Goal: Find specific page/section: Find specific page/section

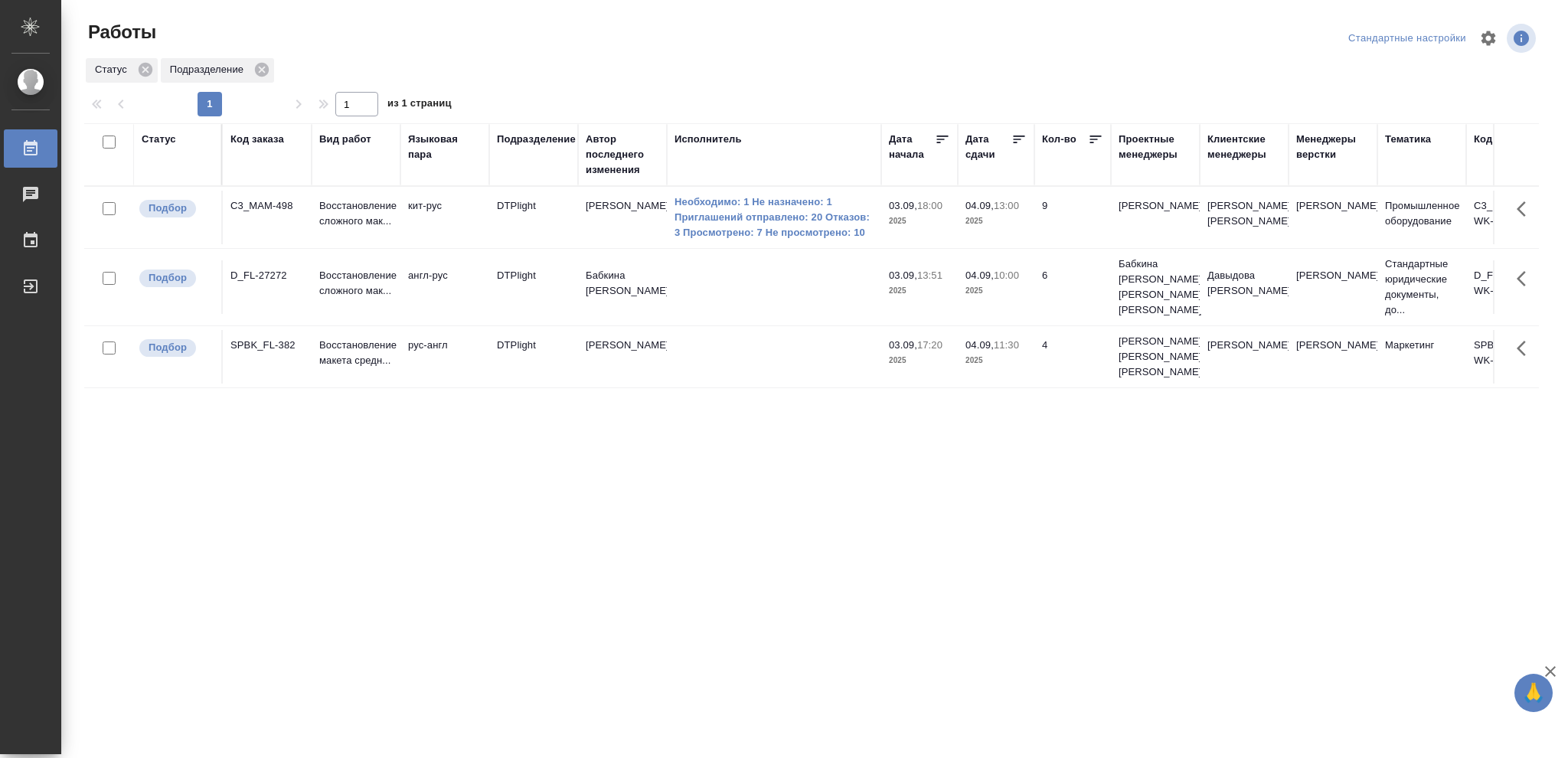
click at [161, 140] on div "Статус" at bounding box center [159, 139] width 34 height 15
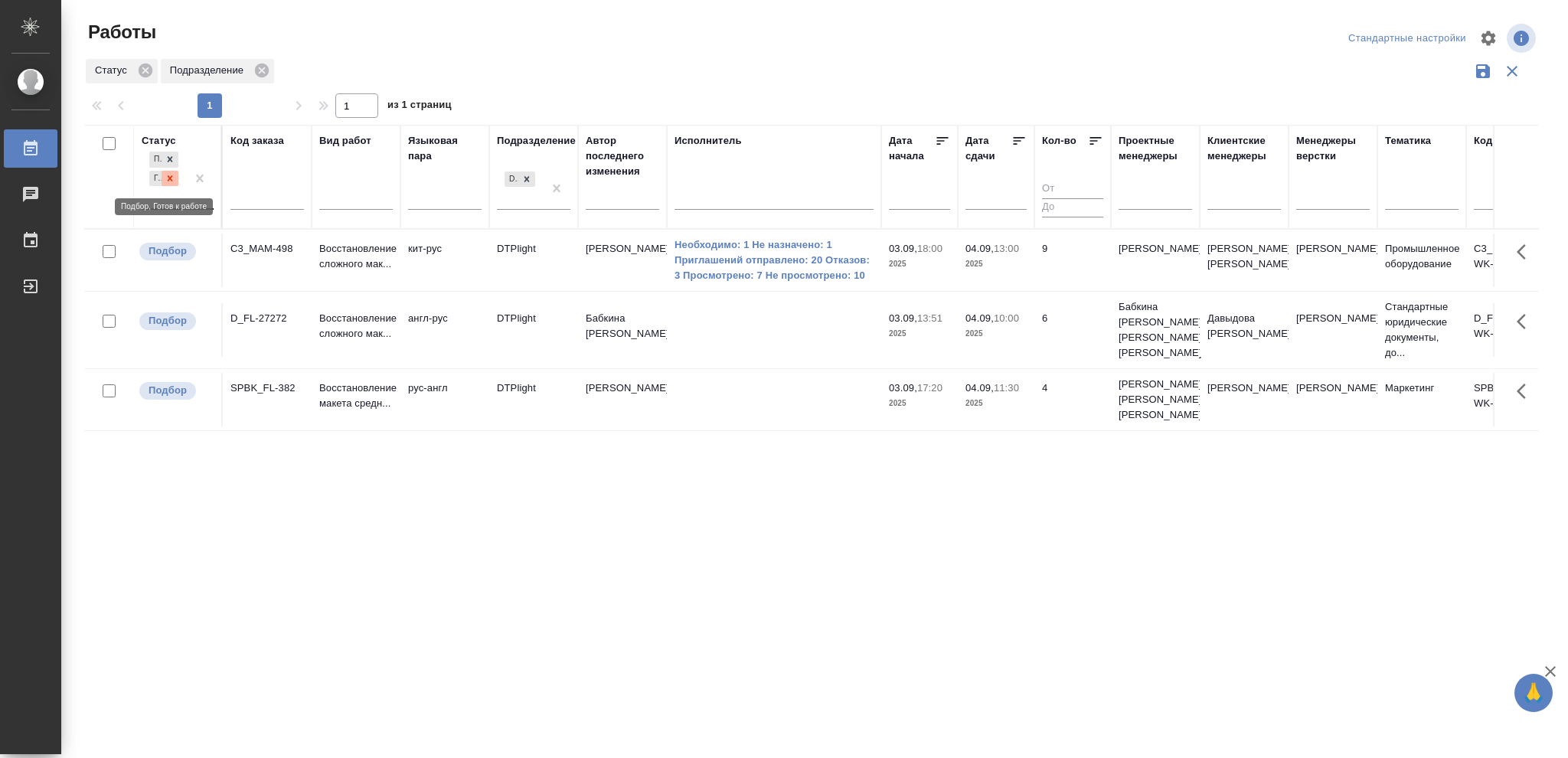
click at [173, 180] on icon at bounding box center [171, 178] width 6 height 6
click at [173, 176] on icon at bounding box center [171, 174] width 6 height 6
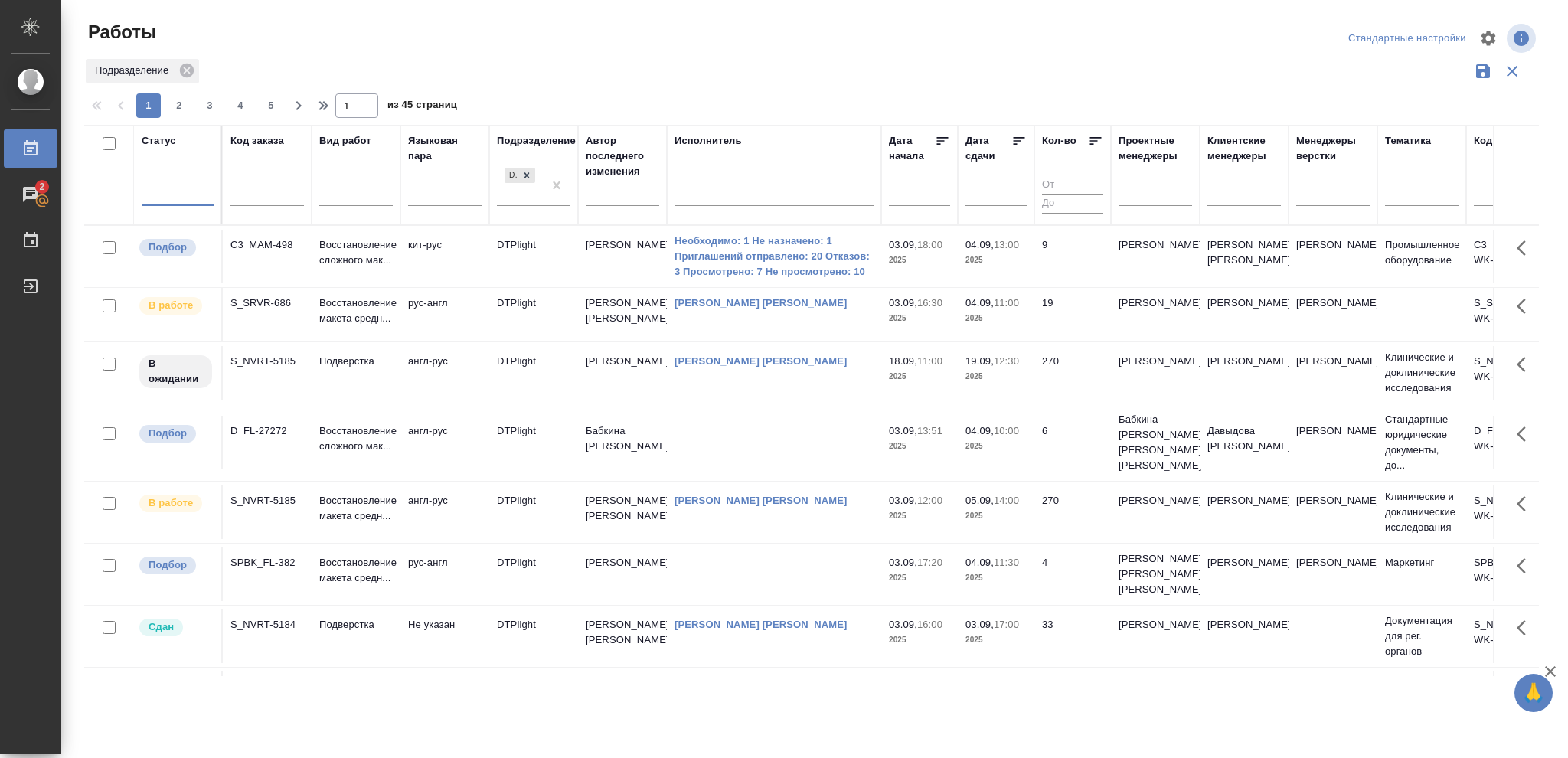
click at [170, 185] on div at bounding box center [177, 191] width 71 height 22
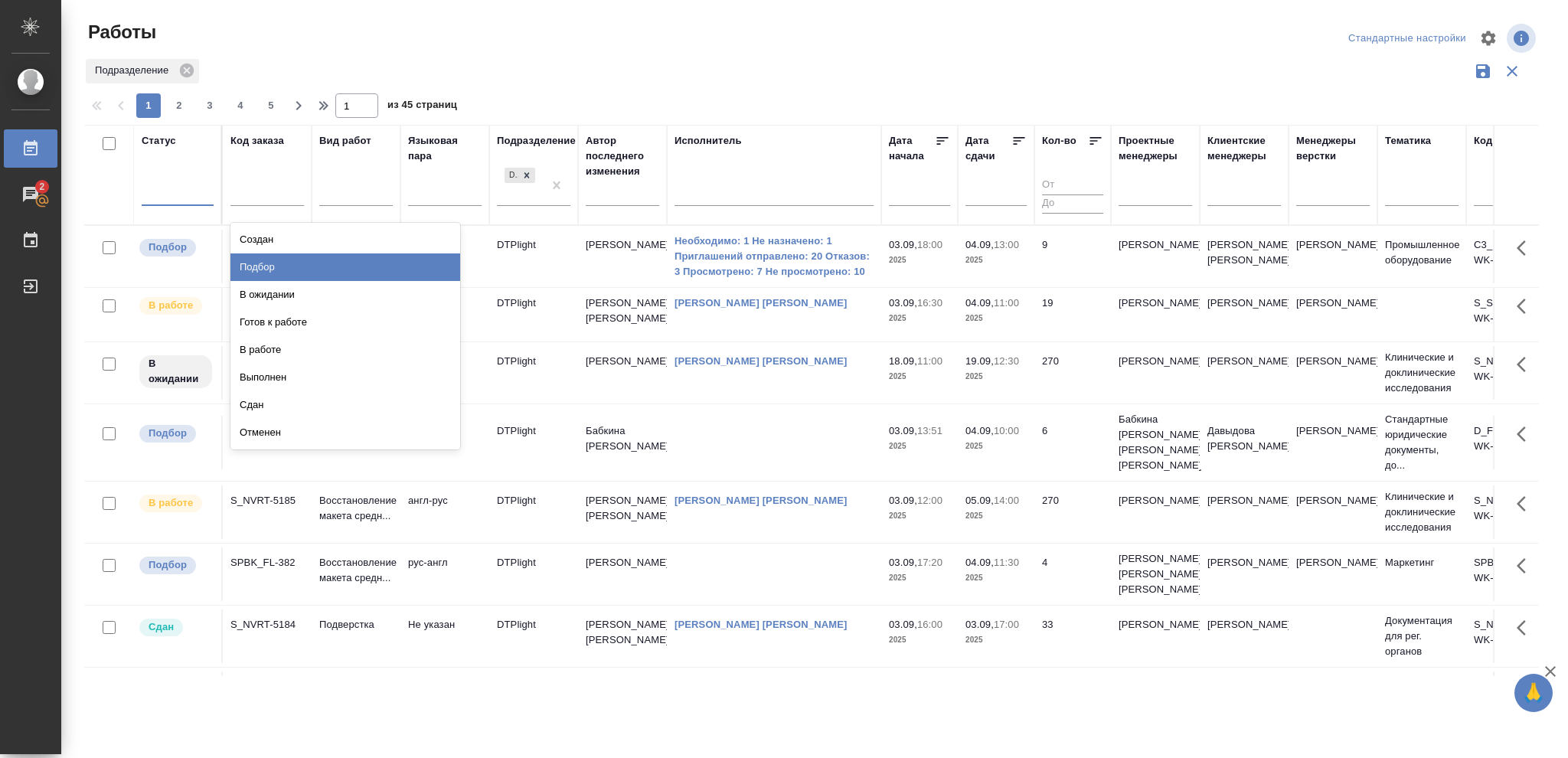
click at [255, 268] on div "Подбор" at bounding box center [345, 267] width 230 height 28
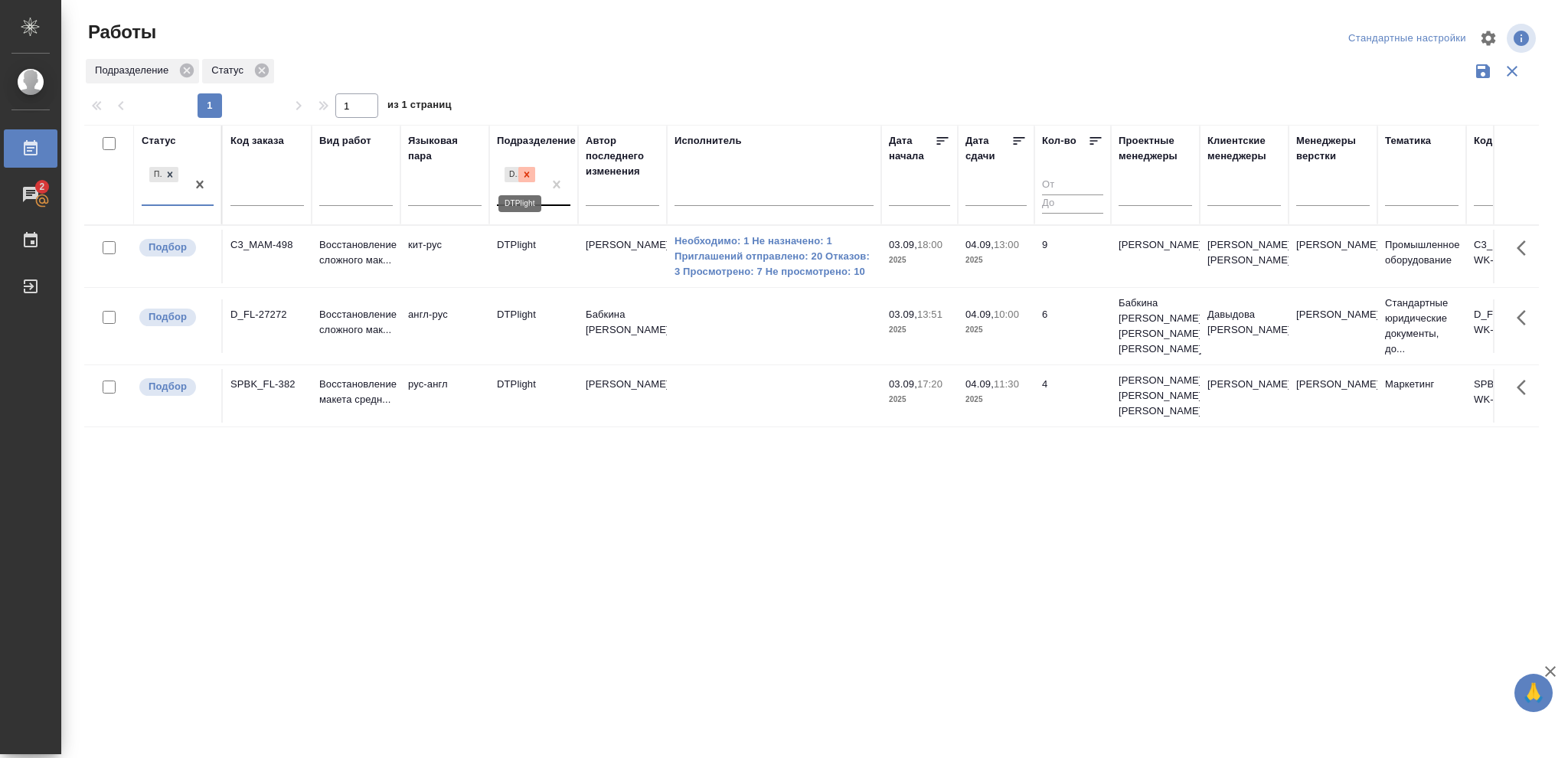
click at [525, 173] on icon at bounding box center [527, 174] width 6 height 6
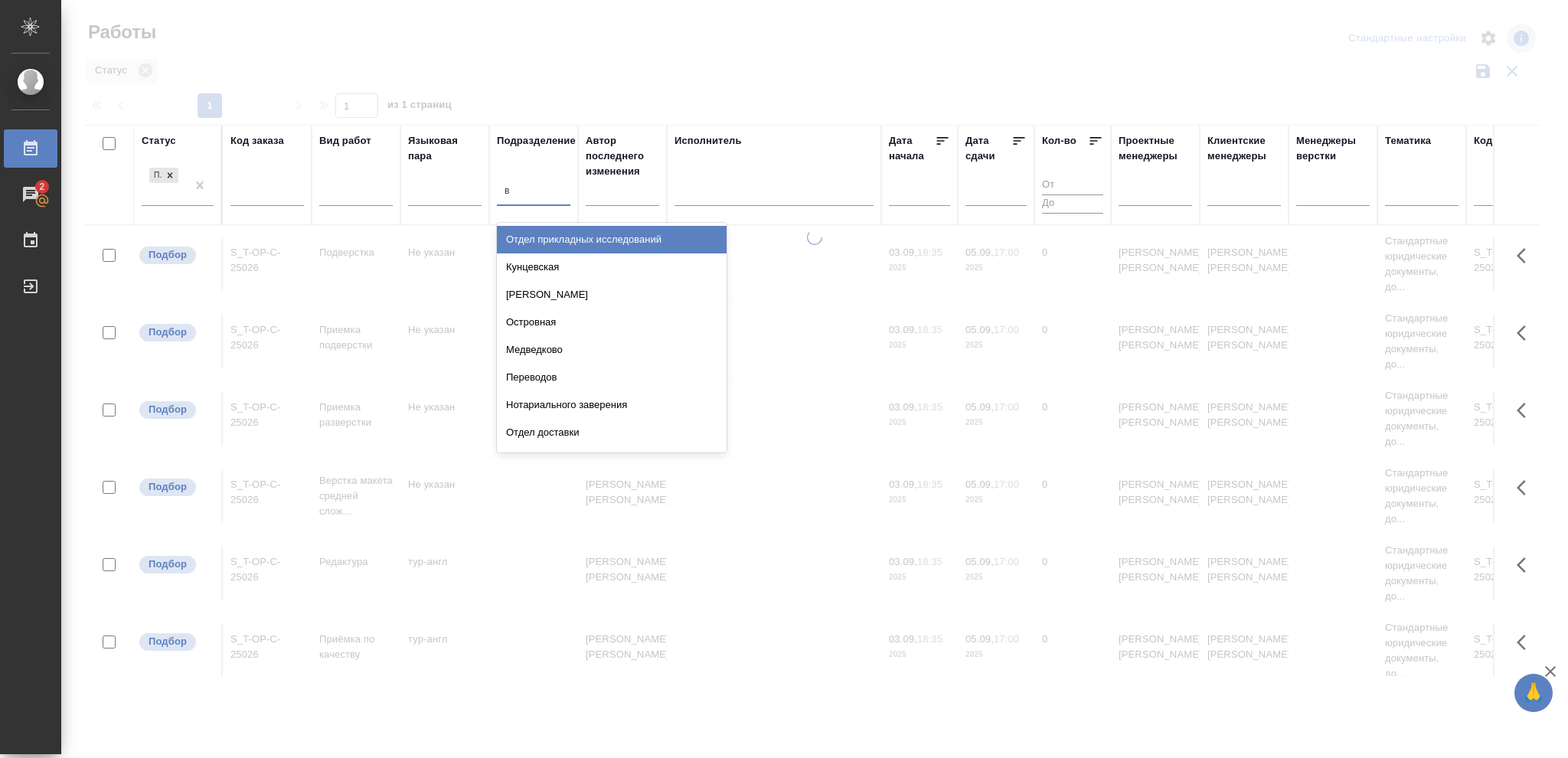
type input "ве"
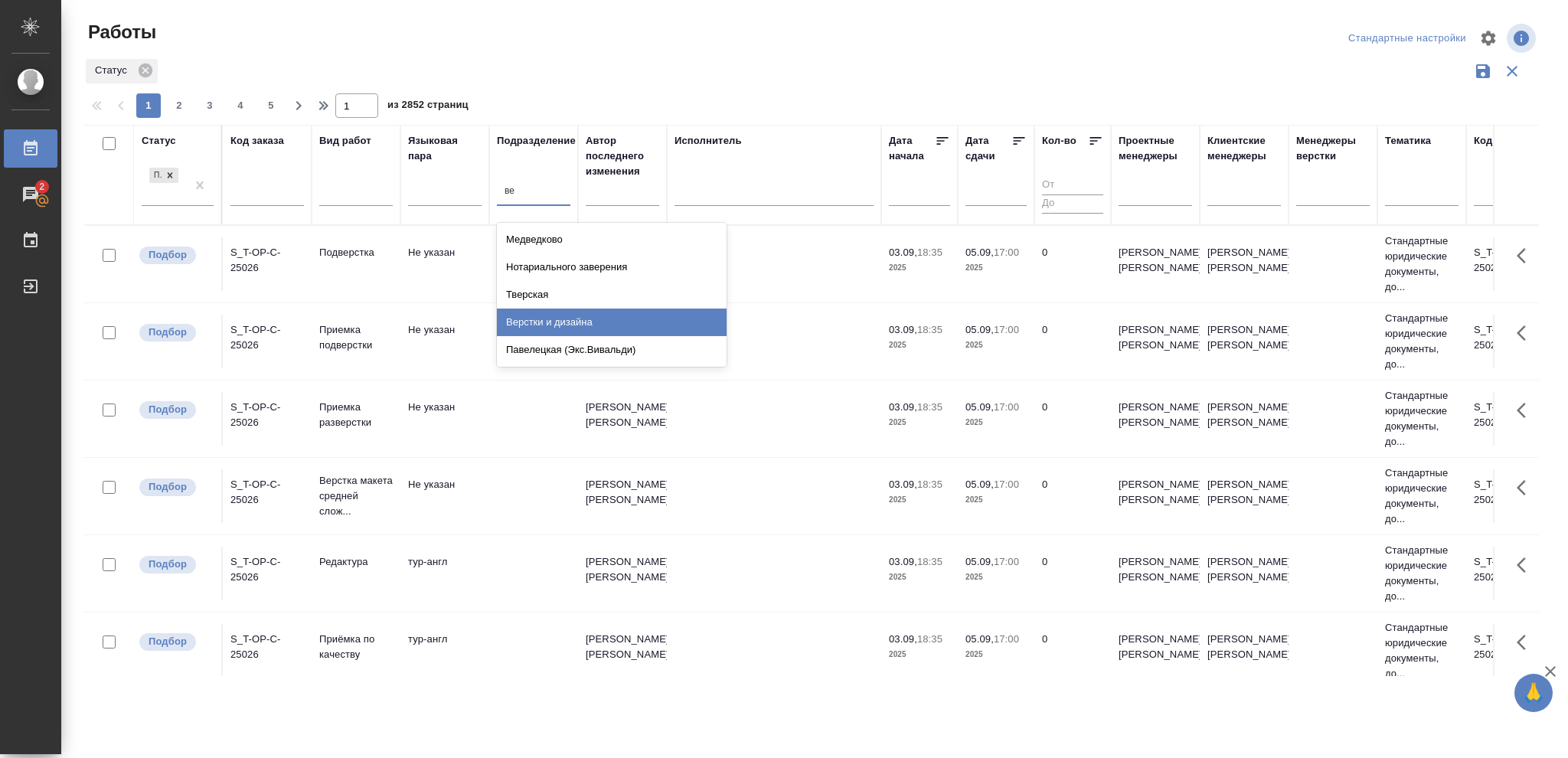
click at [579, 324] on div "Верстки и дизайна" at bounding box center [611, 322] width 230 height 28
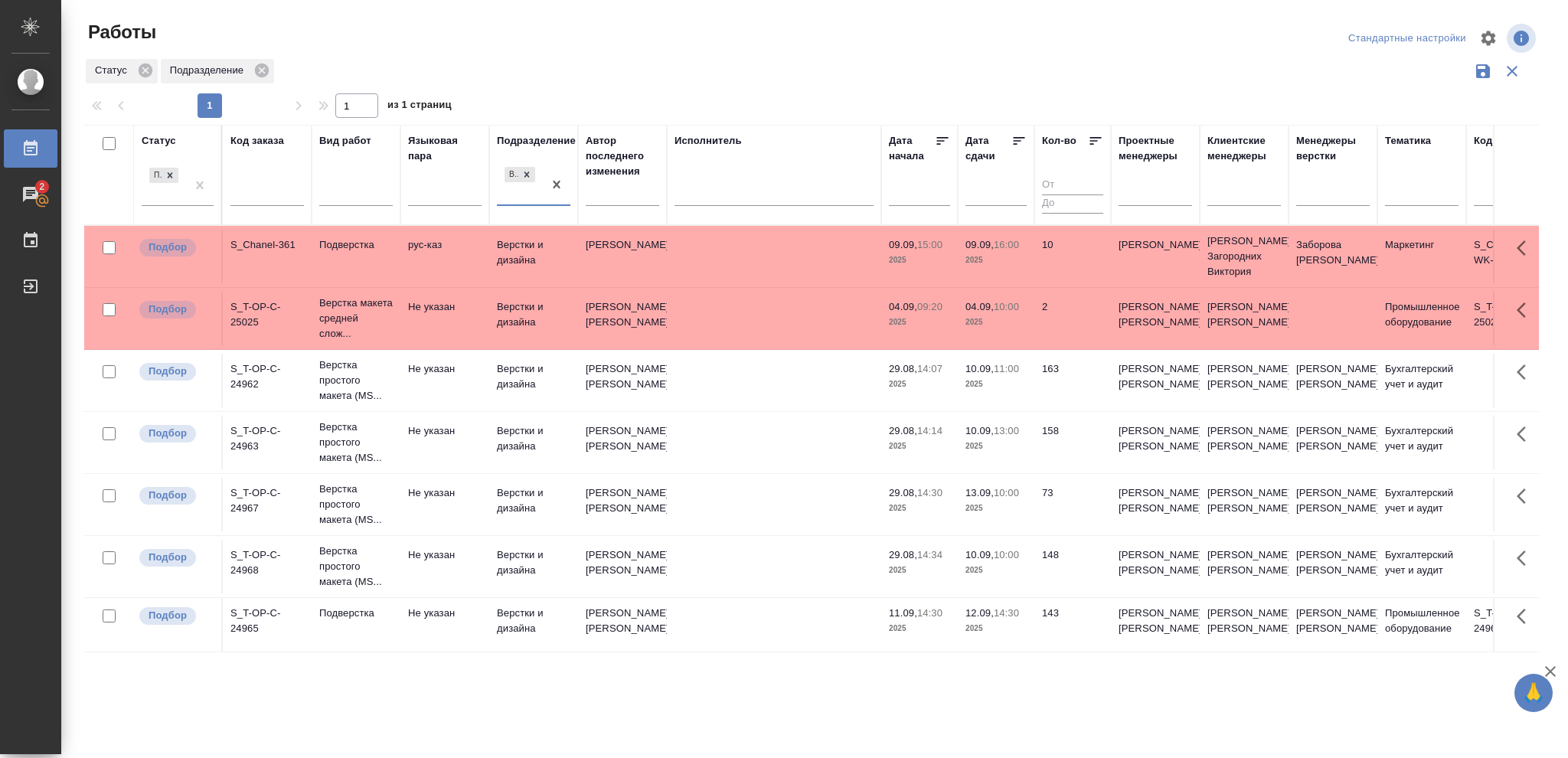
scroll to position [8, 0]
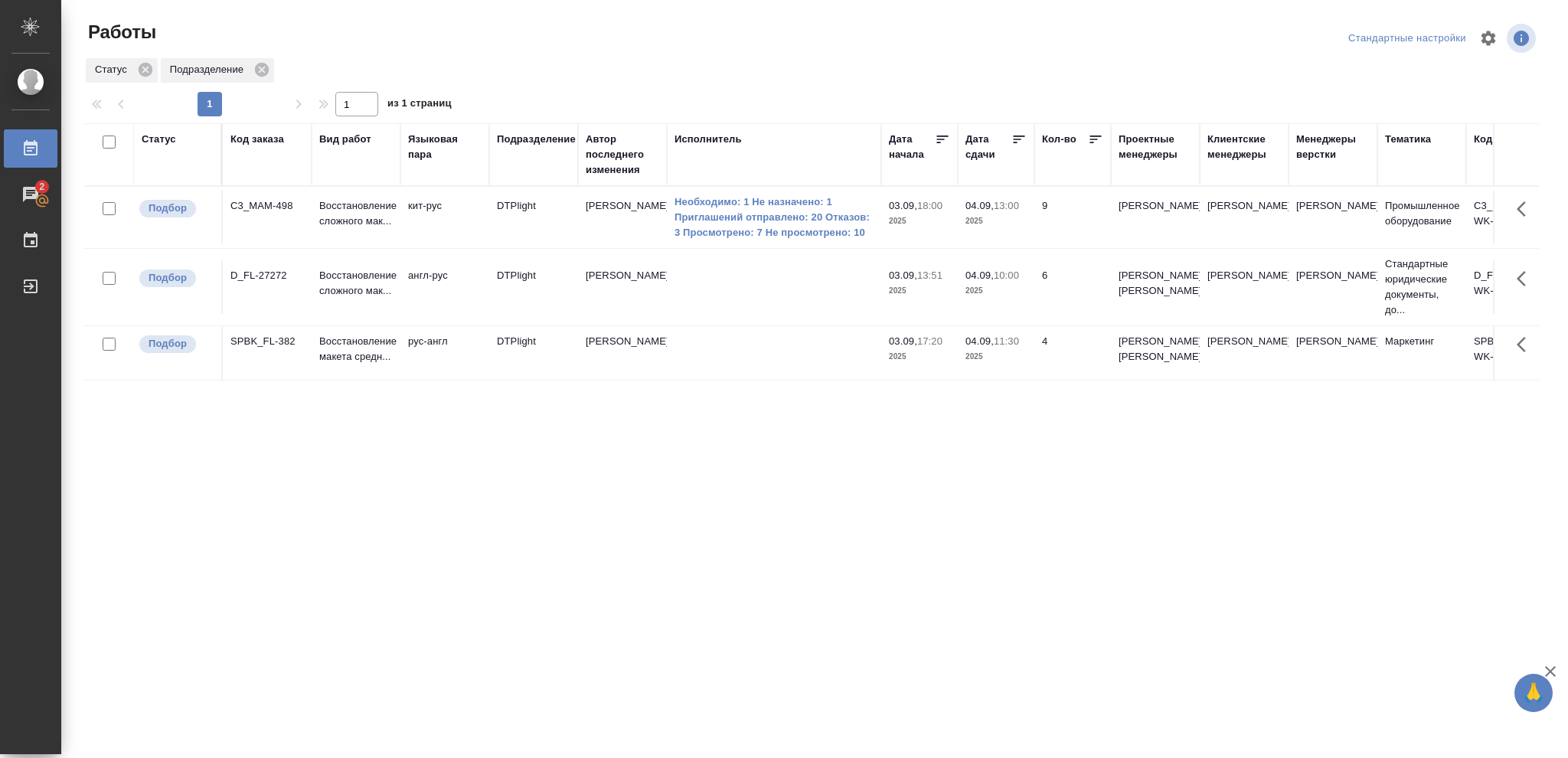
click at [160, 138] on div "Статус" at bounding box center [159, 139] width 34 height 15
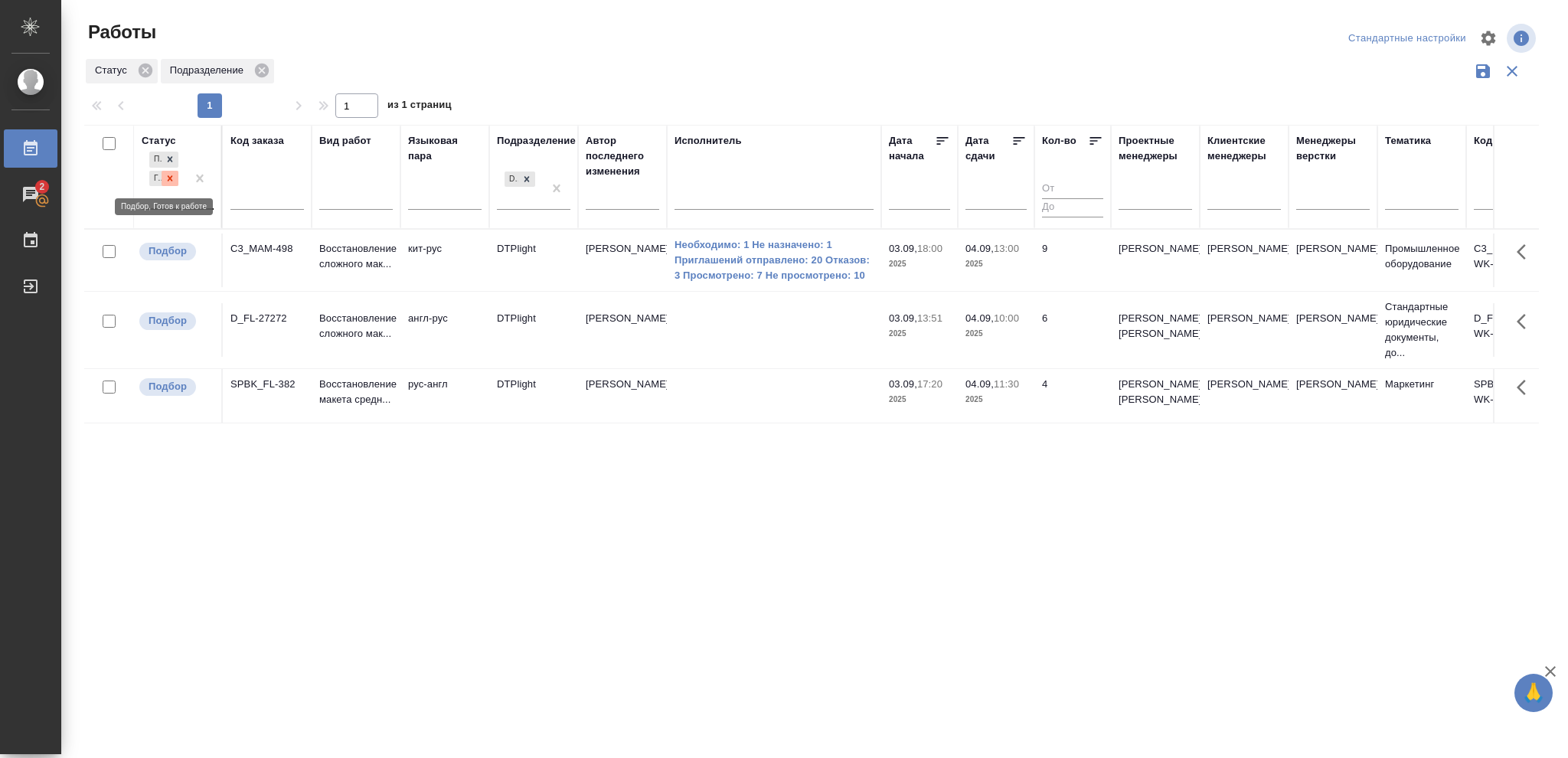
click at [173, 181] on icon at bounding box center [170, 177] width 10 height 10
click at [172, 176] on icon at bounding box center [171, 174] width 6 height 6
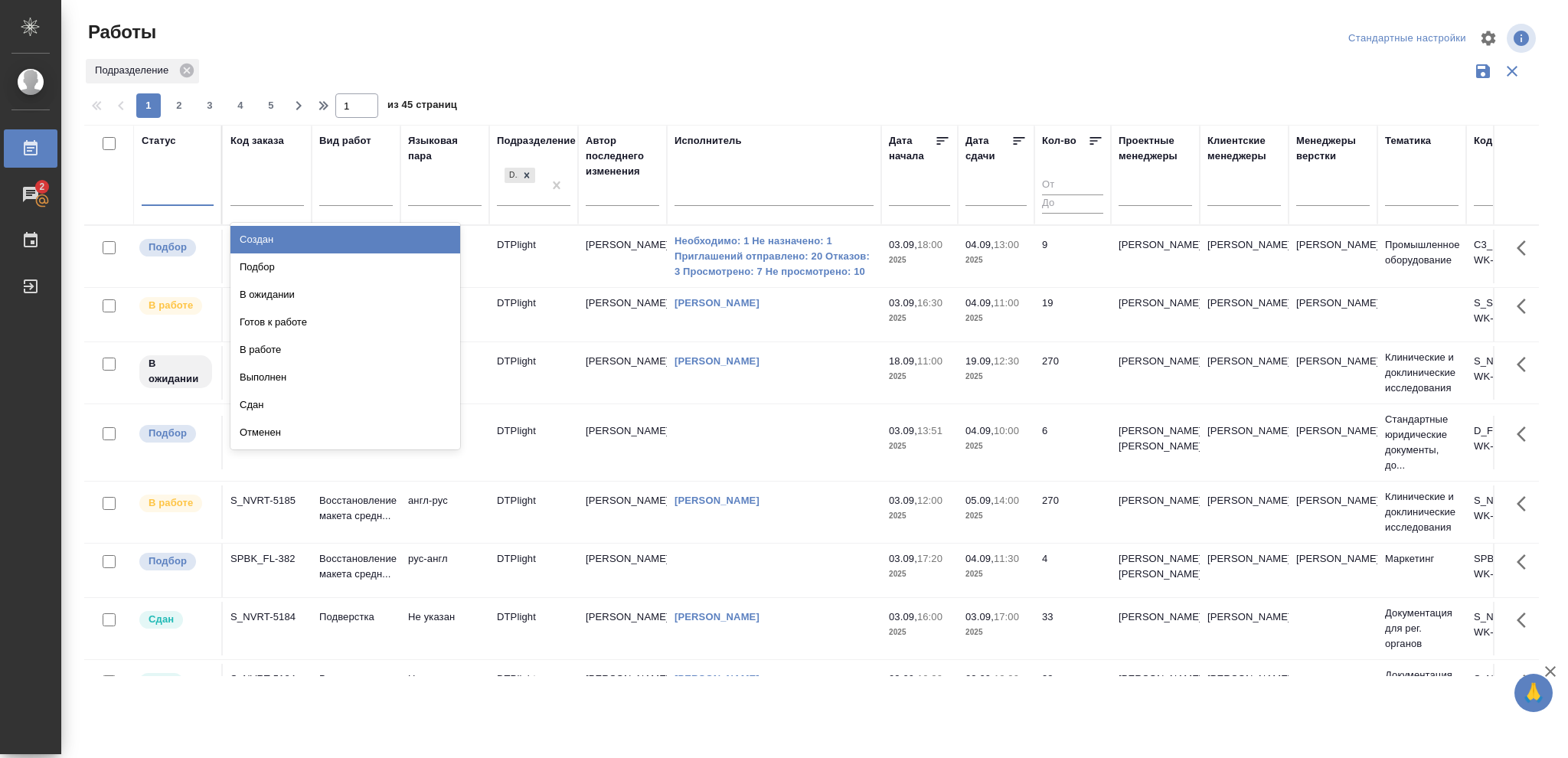
click at [169, 190] on div at bounding box center [177, 191] width 71 height 22
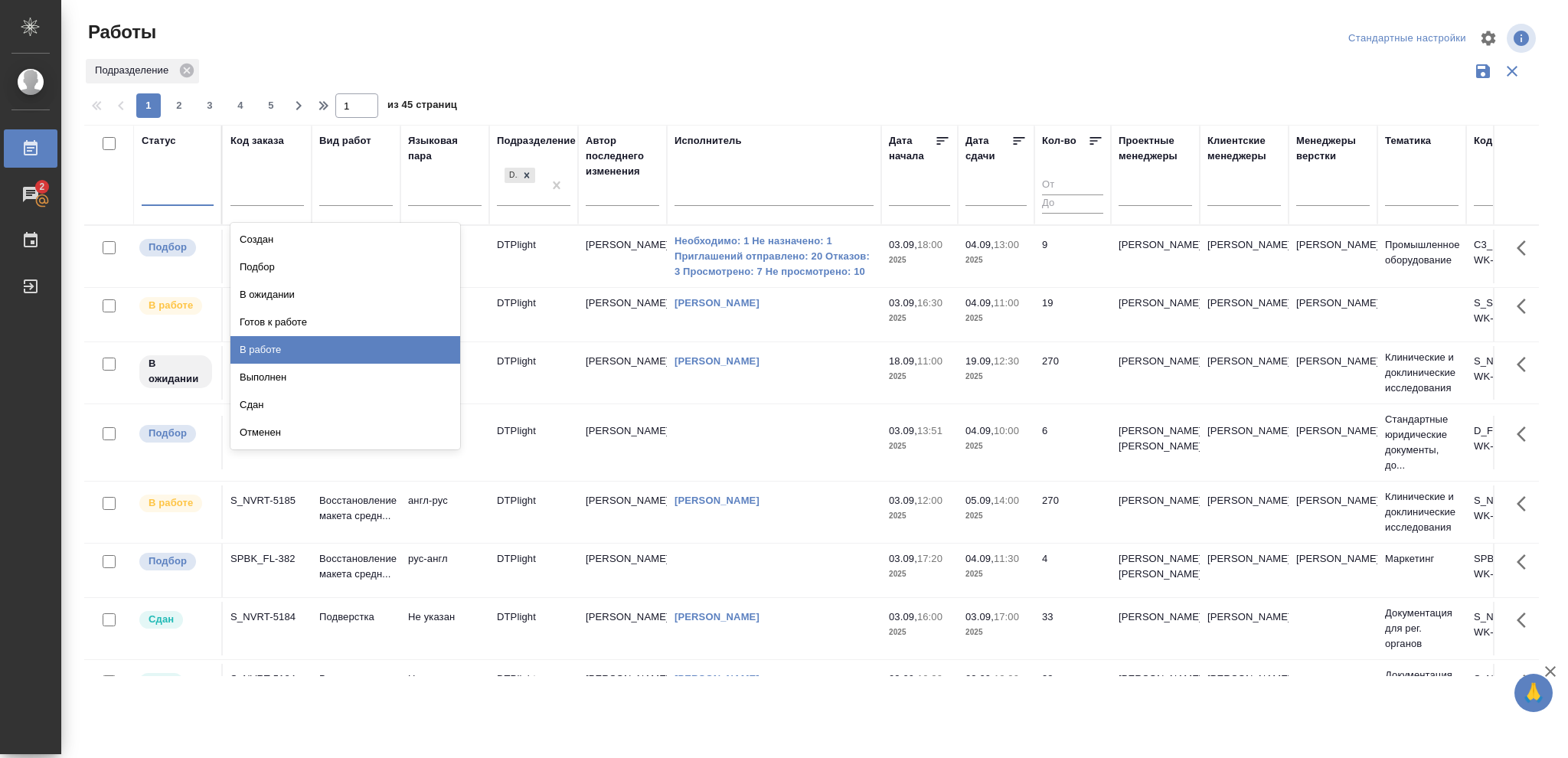
click at [254, 349] on div "В работе" at bounding box center [345, 350] width 230 height 28
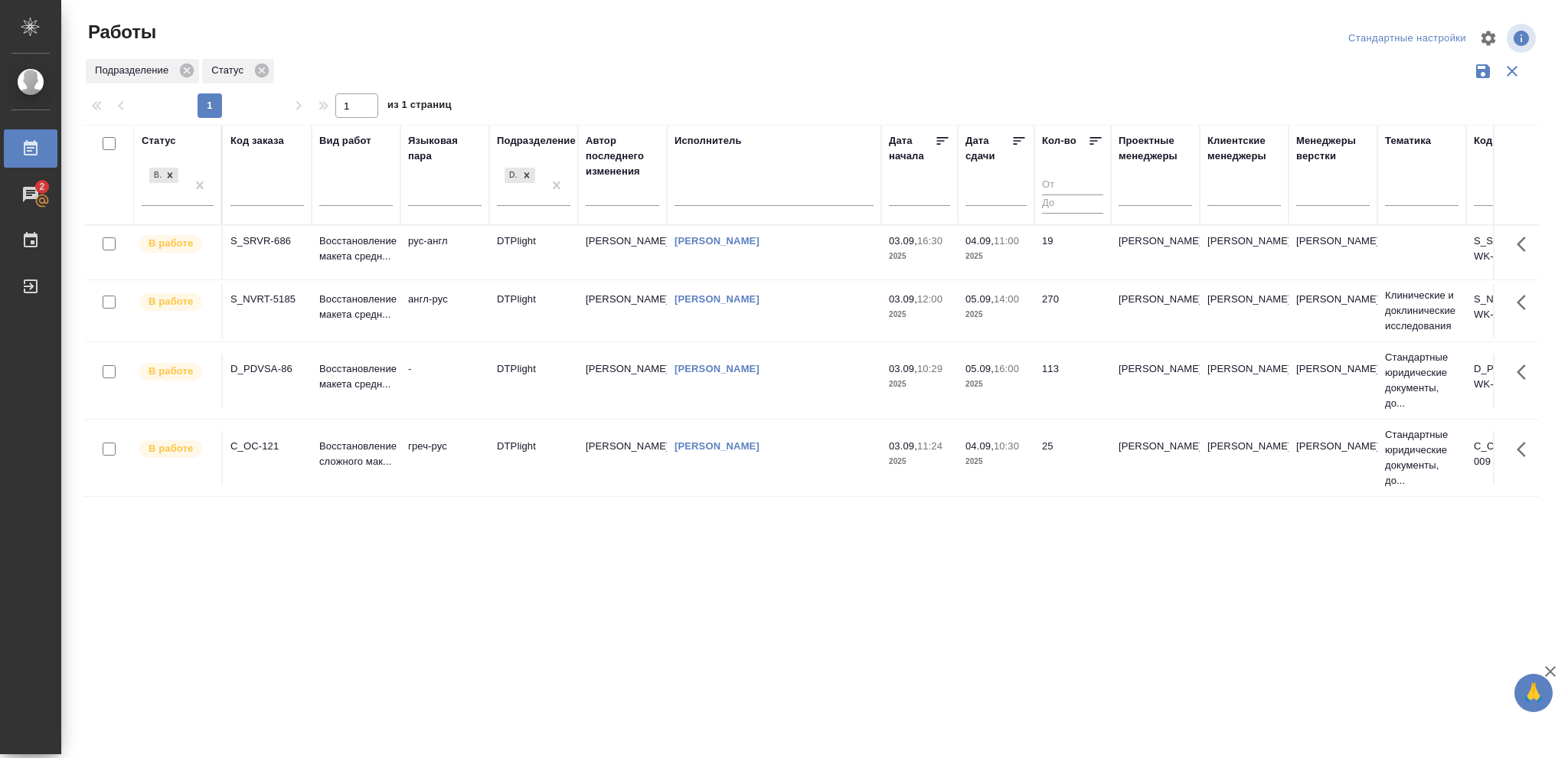
click at [1005, 319] on p "2025" at bounding box center [996, 315] width 61 height 15
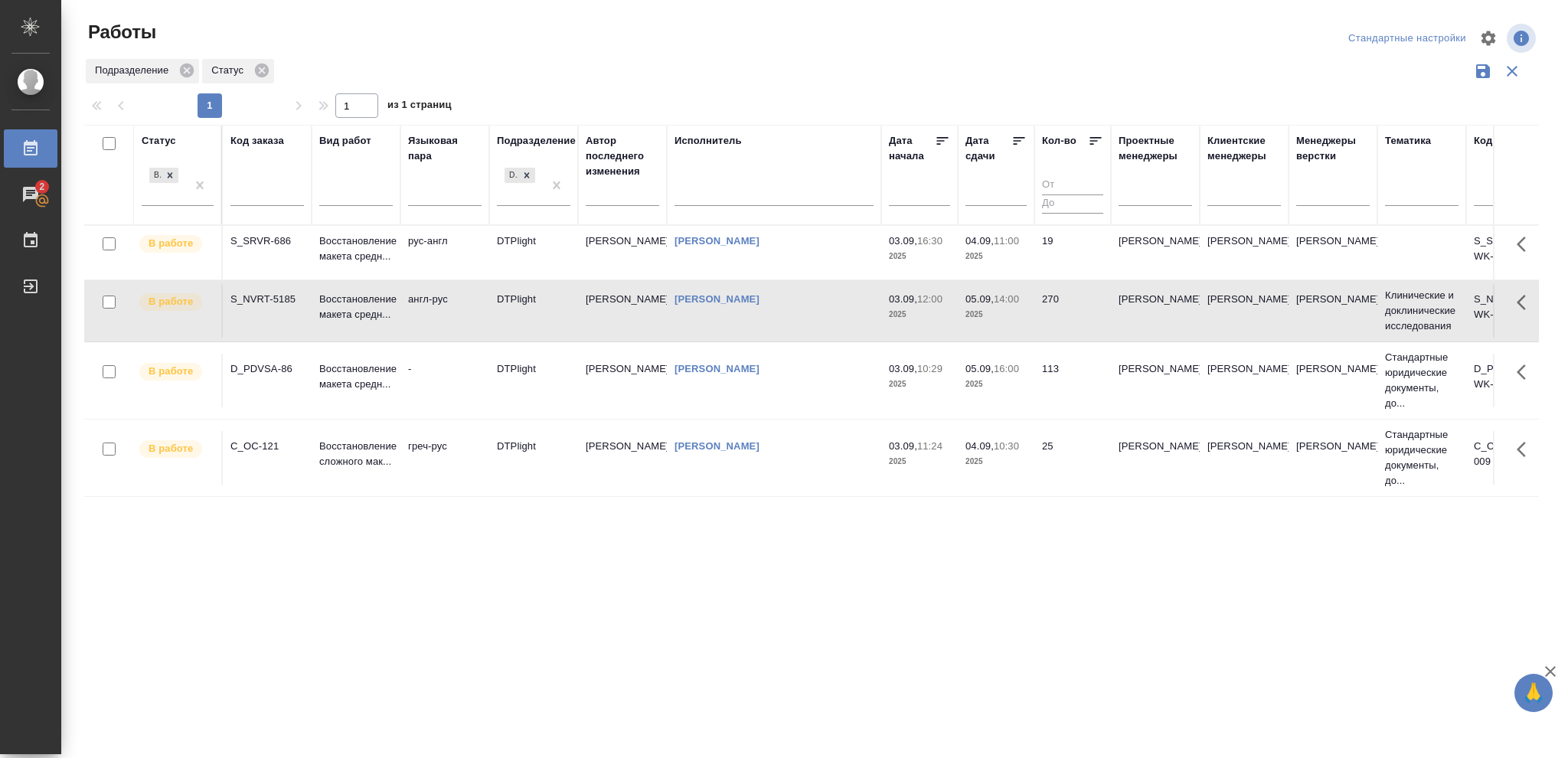
click at [1005, 319] on p "2025" at bounding box center [996, 315] width 61 height 15
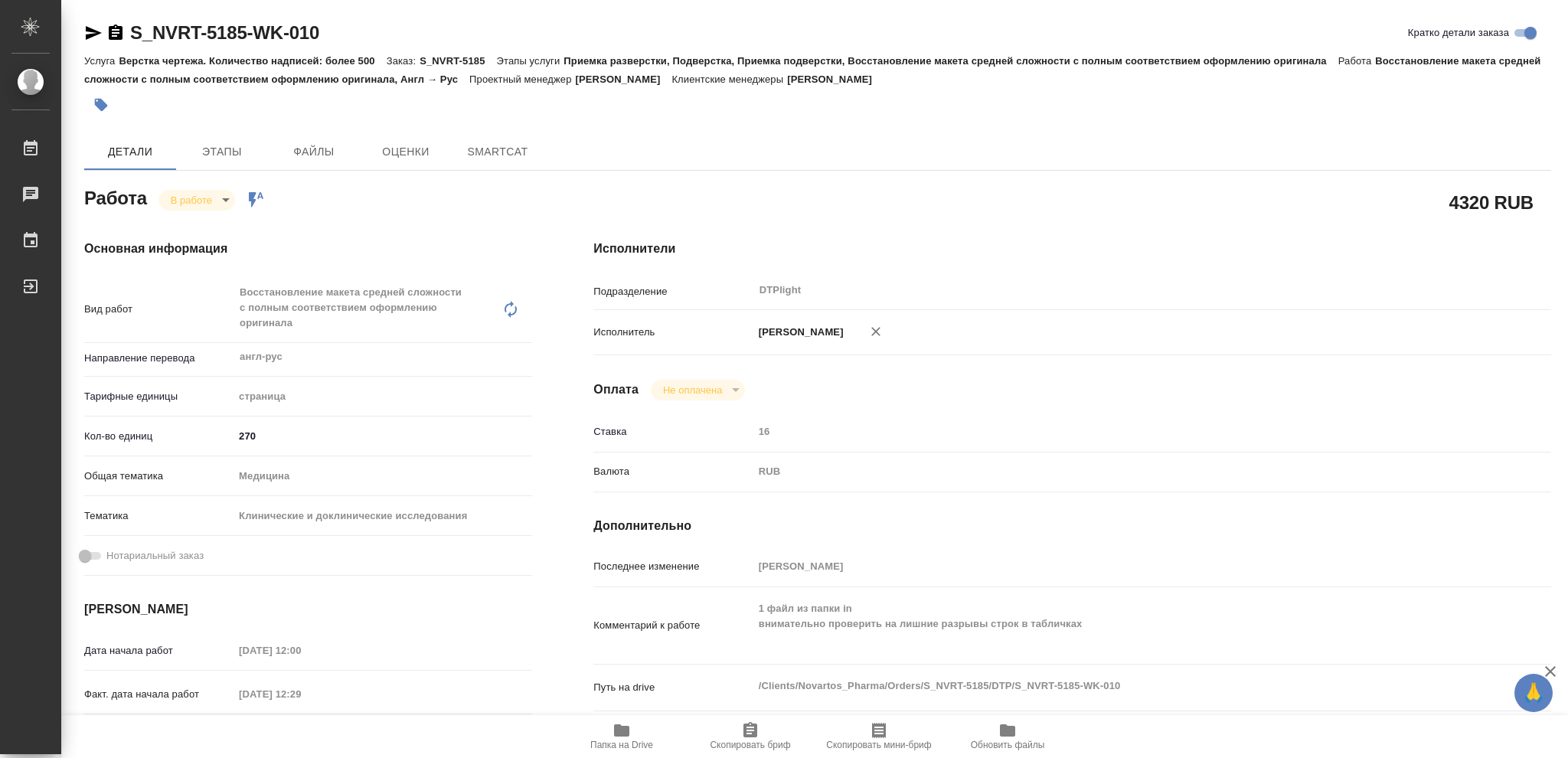
type textarea "x"
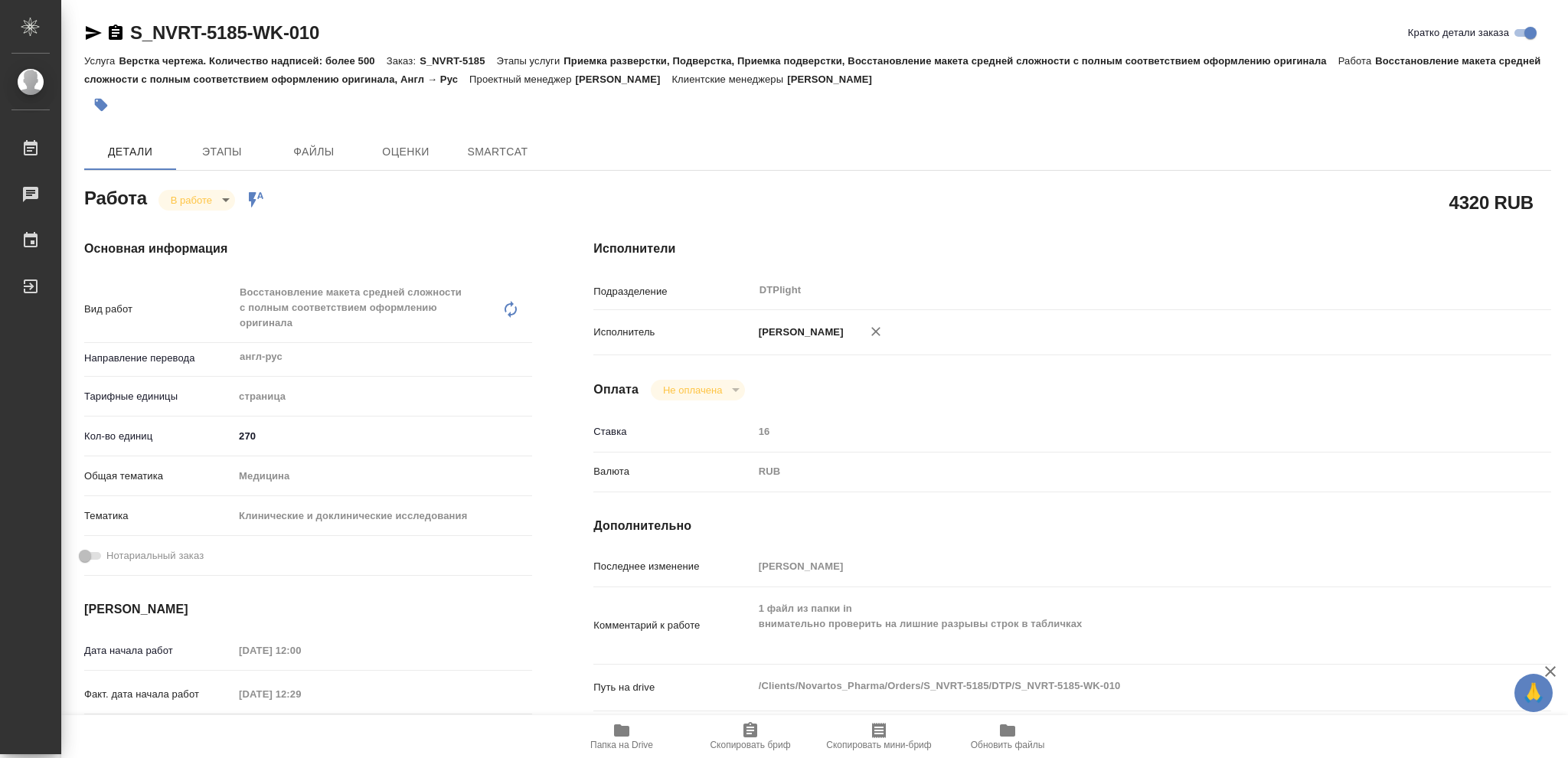
type textarea "x"
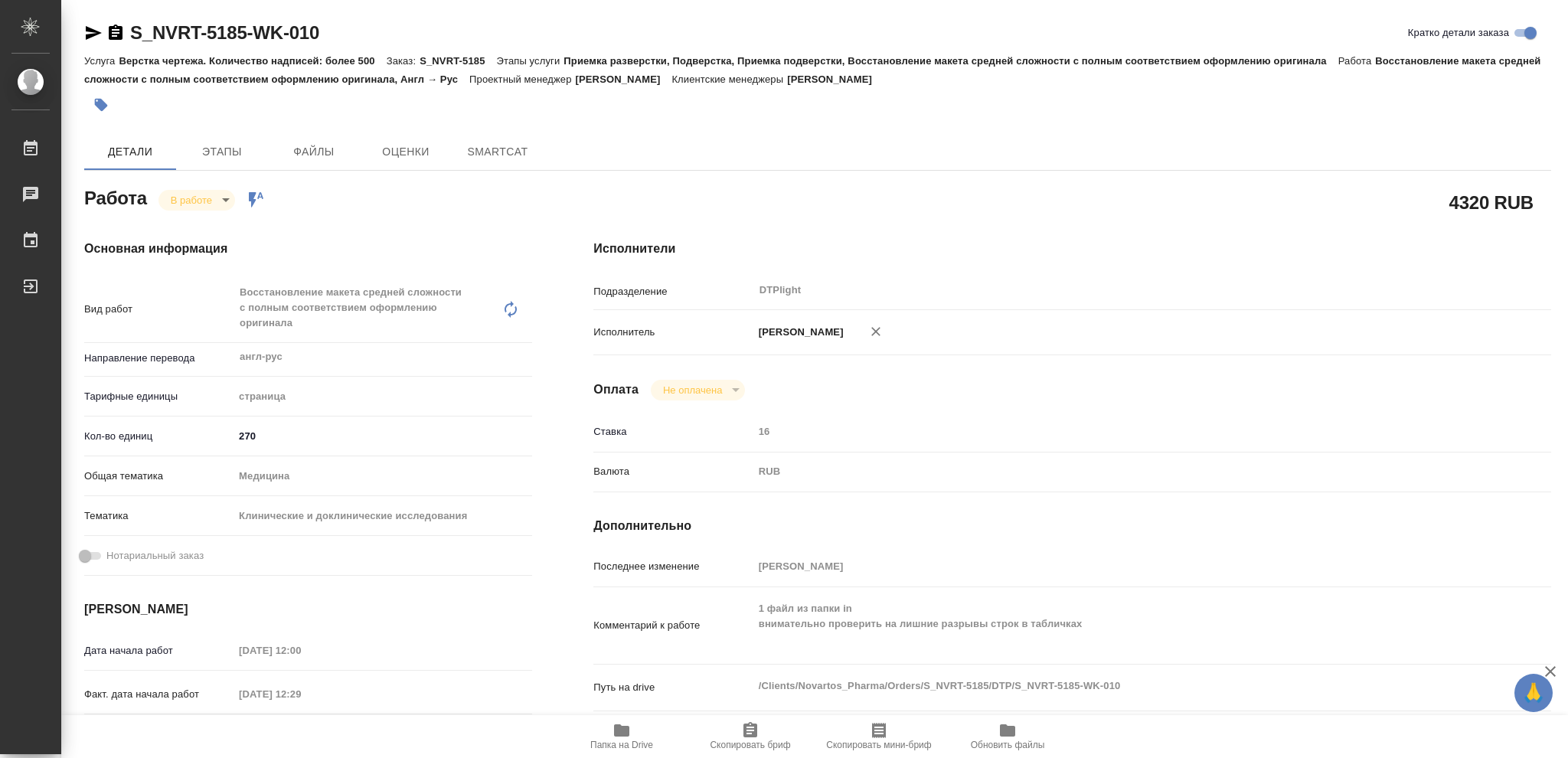
type textarea "x"
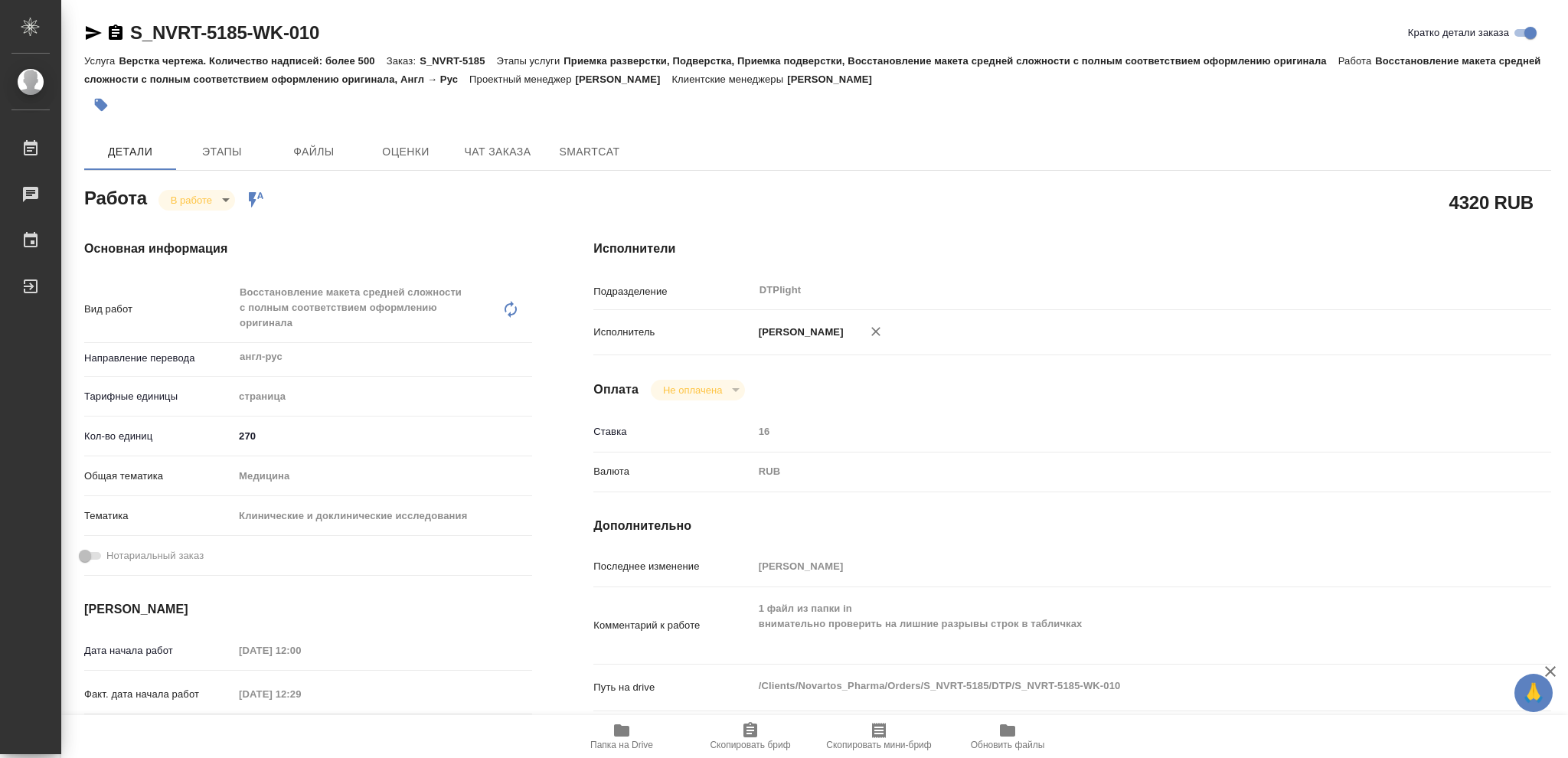
type textarea "x"
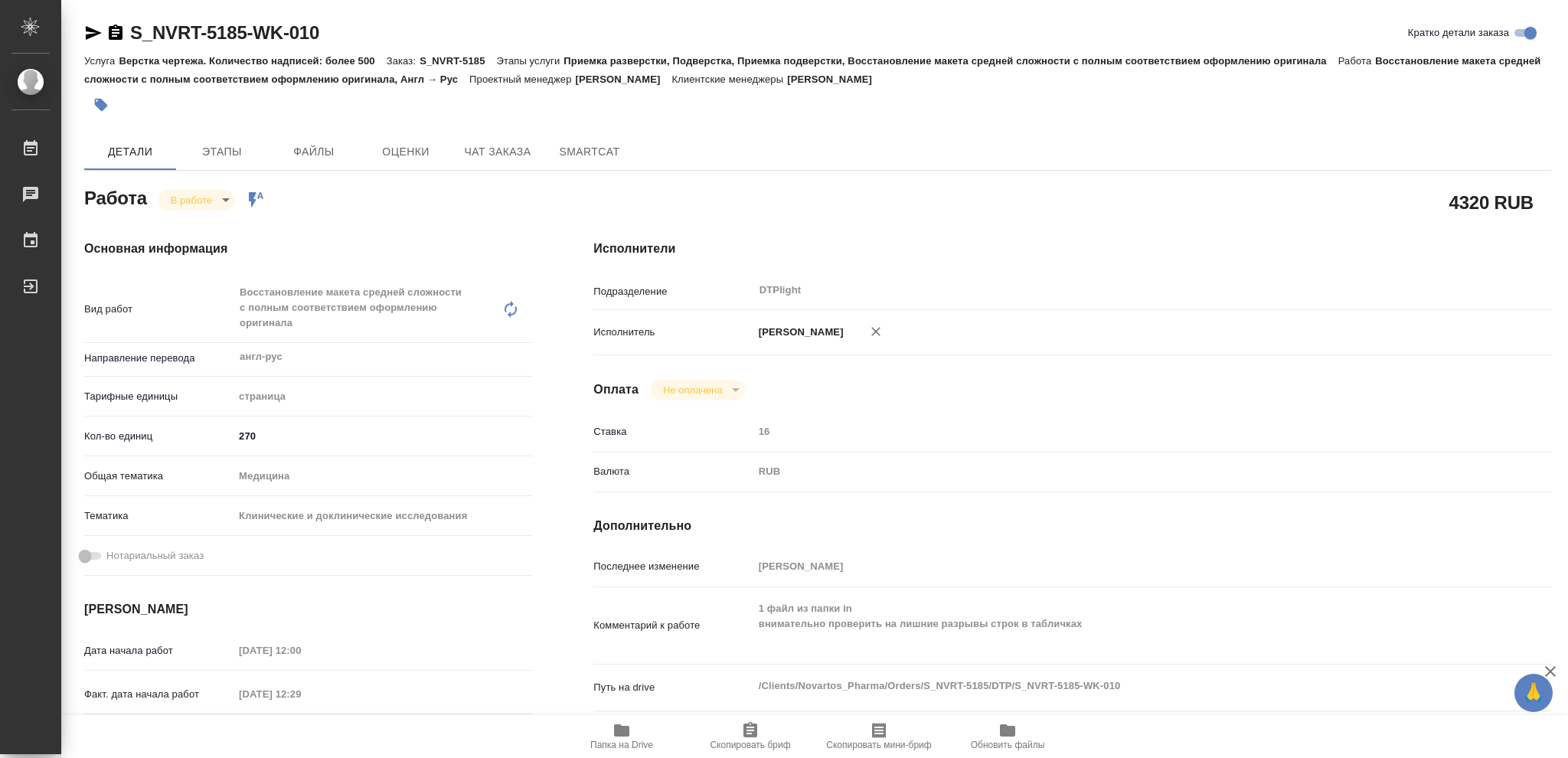
type textarea "x"
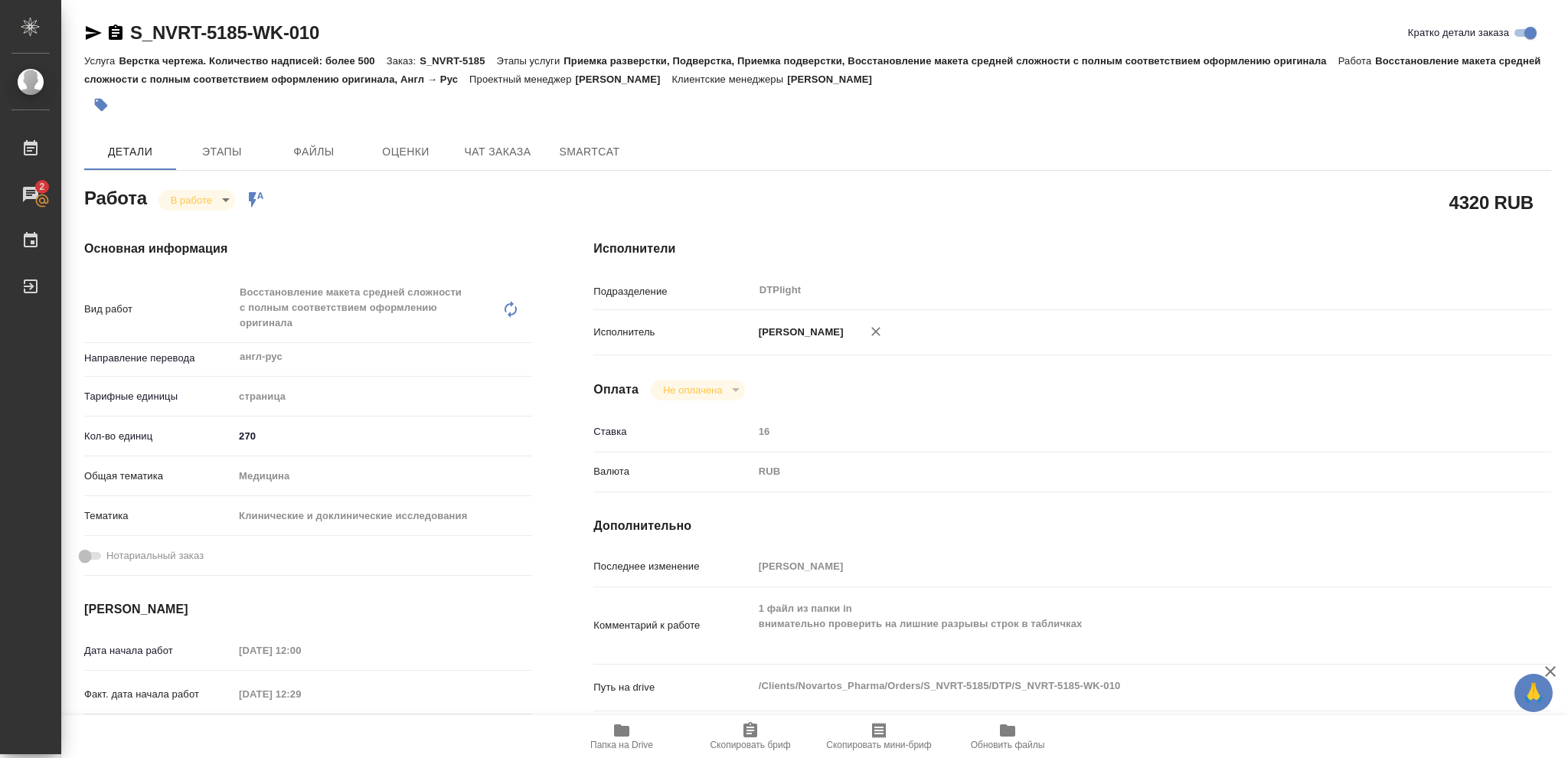
click at [618, 732] on icon "button" at bounding box center [621, 730] width 15 height 12
click at [116, 30] on icon "button" at bounding box center [115, 32] width 18 height 18
